Goal: Information Seeking & Learning: Learn about a topic

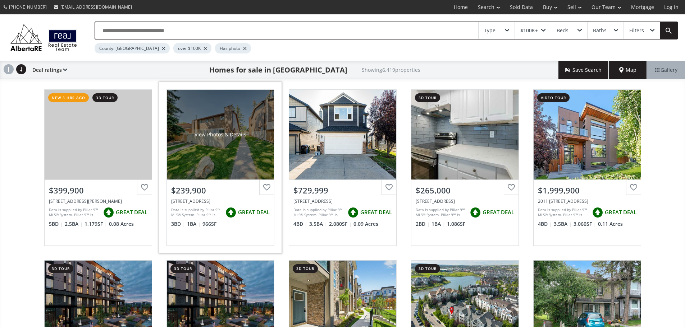
scroll to position [144, 0]
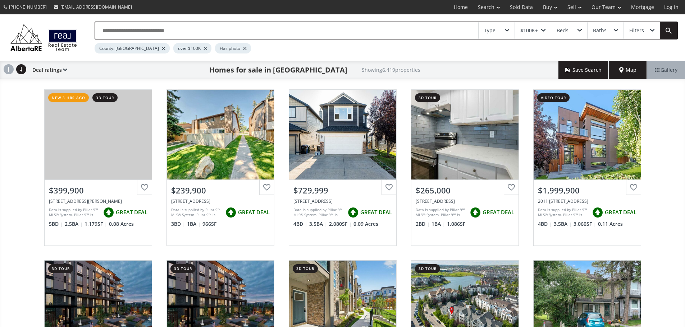
click at [510, 37] on div "Type" at bounding box center [496, 30] width 36 height 17
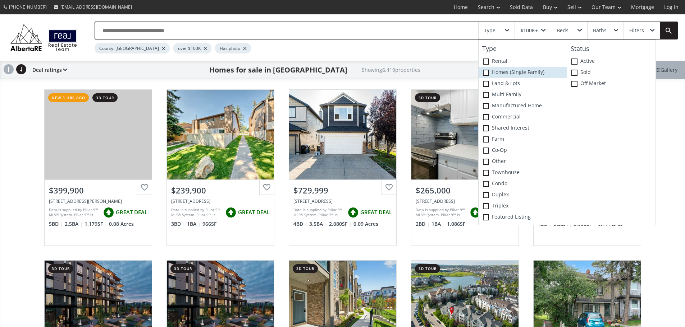
click at [499, 74] on label "Homes (Single Family)" at bounding box center [522, 72] width 88 height 11
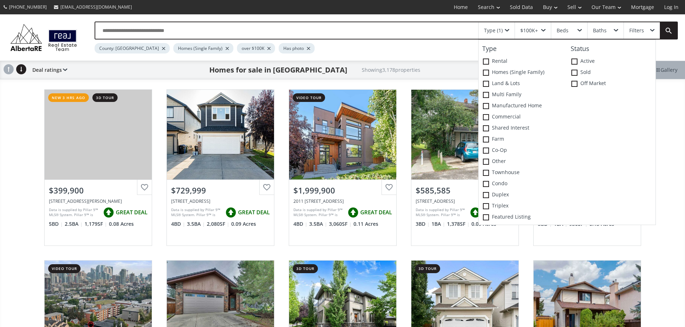
click at [445, 52] on div "County: Calgary Homes (Single Family) over $100K Has photo" at bounding box center [359, 47] width 529 height 14
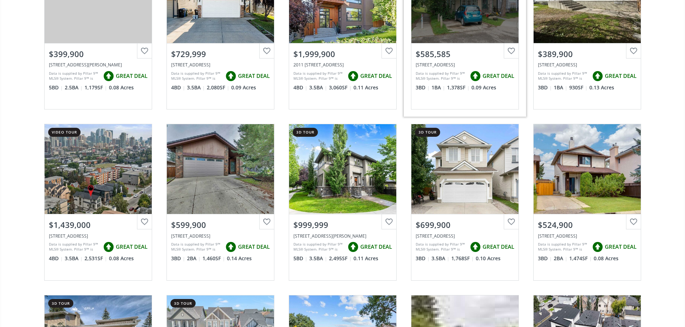
scroll to position [144, 0]
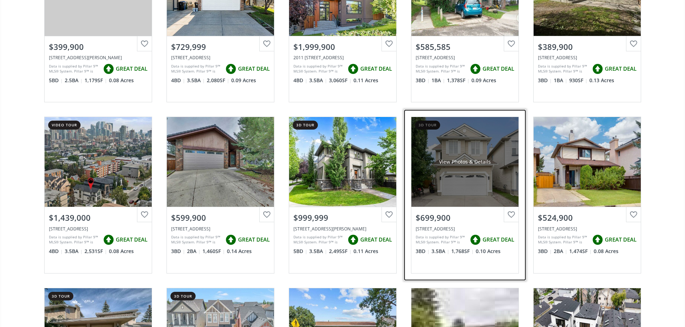
click at [446, 179] on div "View Photos & Details" at bounding box center [464, 162] width 107 height 90
